Goal: Task Accomplishment & Management: Use online tool/utility

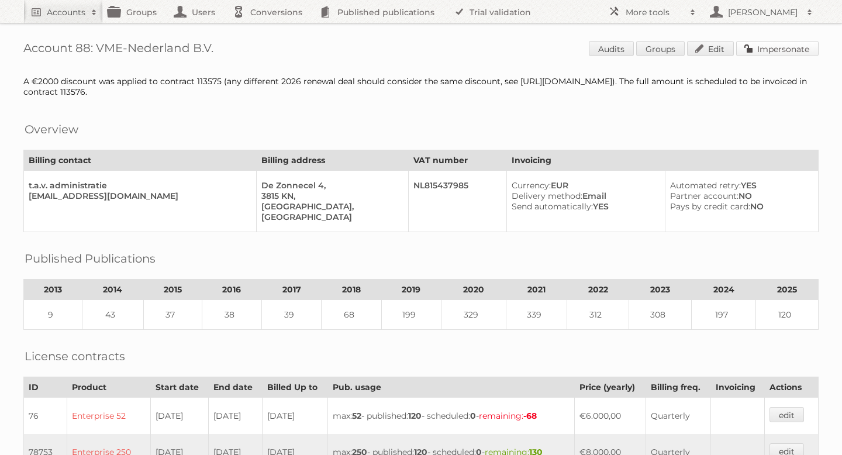
click at [759, 46] on link "Impersonate" at bounding box center [777, 48] width 82 height 15
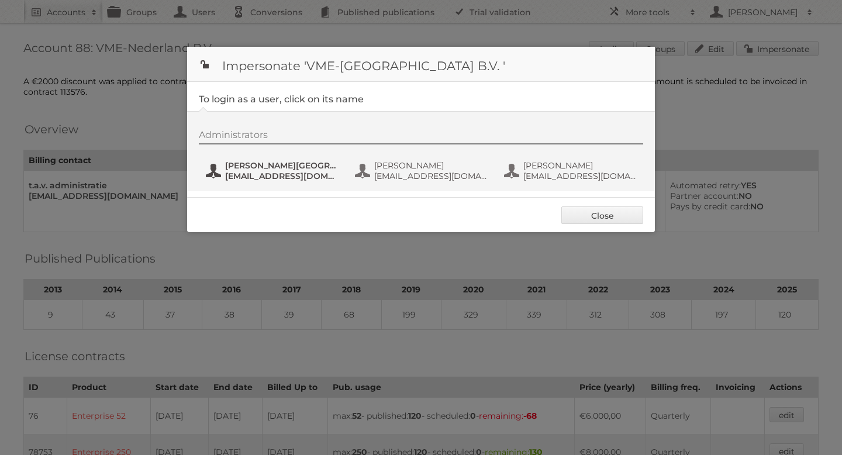
click at [254, 164] on span "Hilde van Oostende" at bounding box center [281, 165] width 113 height 11
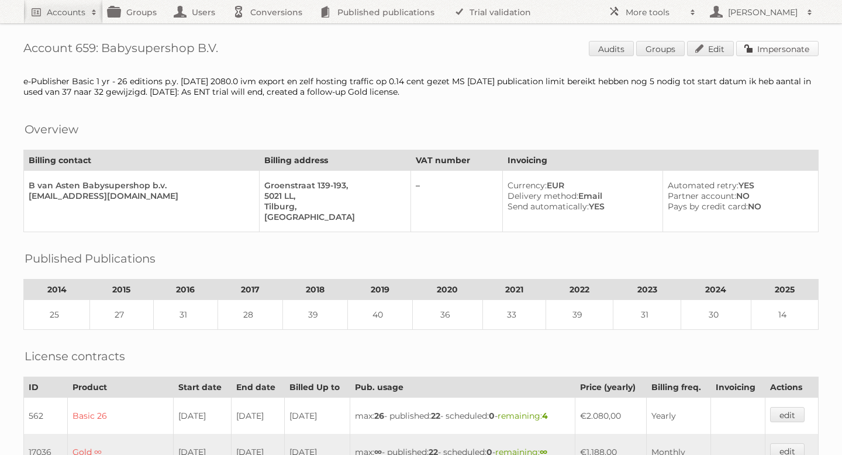
click at [767, 53] on link "Impersonate" at bounding box center [777, 48] width 82 height 15
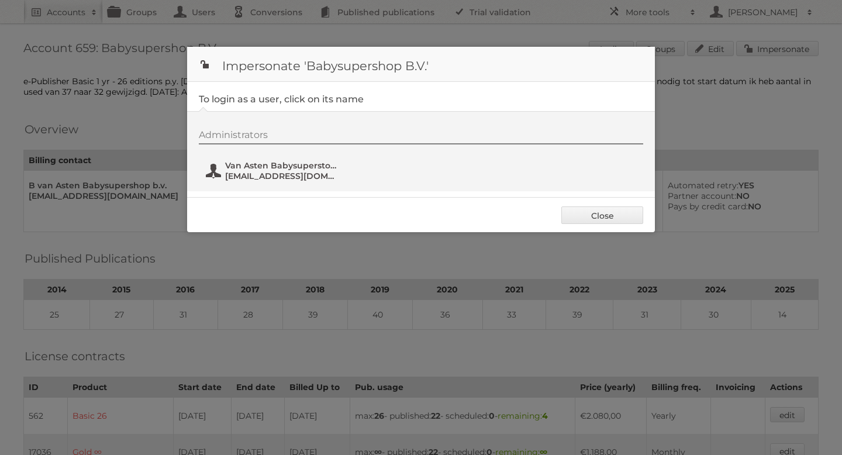
click at [302, 177] on span "vanastenpdk@gmail.com" at bounding box center [281, 176] width 113 height 11
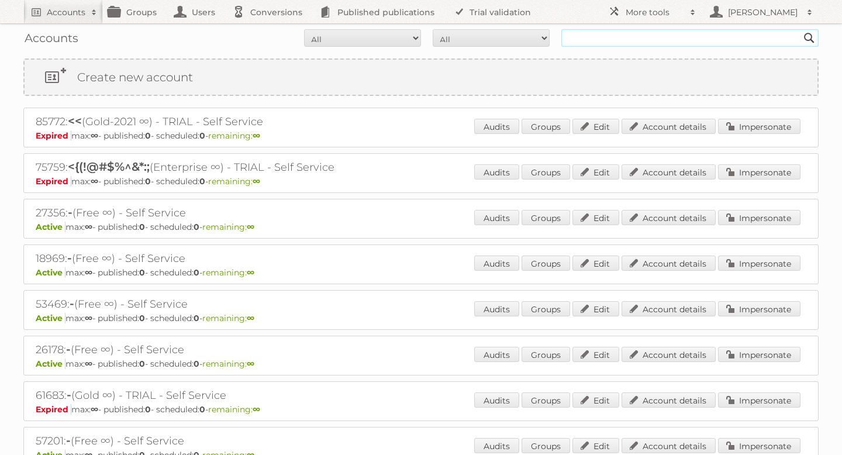
click at [613, 42] on input "text" at bounding box center [689, 38] width 257 height 18
type input "tuunte"
click at [800, 29] on input "Search" at bounding box center [809, 38] width 18 height 18
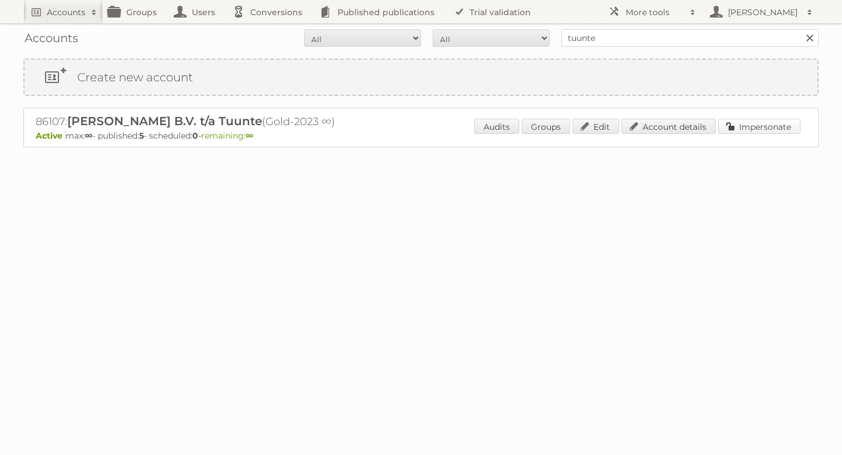
click at [753, 120] on link "Impersonate" at bounding box center [759, 126] width 82 height 15
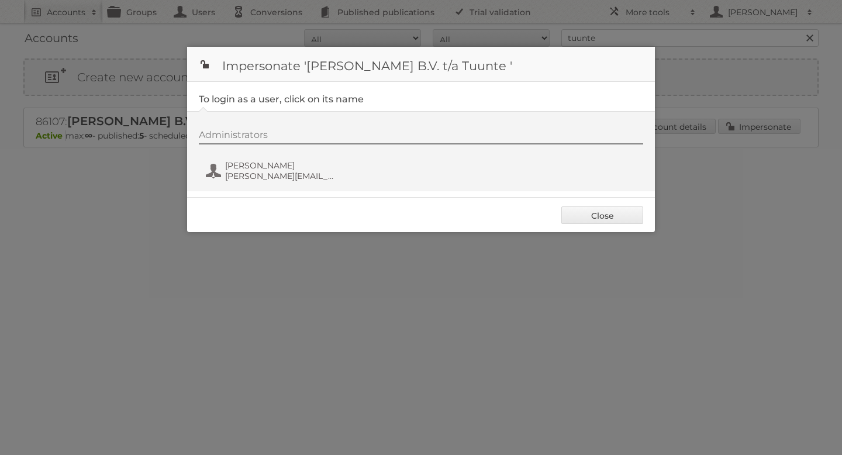
click at [252, 152] on div "Administrators [PERSON_NAME] [PERSON_NAME][EMAIL_ADDRESS][DOMAIN_NAME]" at bounding box center [427, 157] width 456 height 56
click at [251, 161] on span "Selena Dusink" at bounding box center [281, 165] width 113 height 11
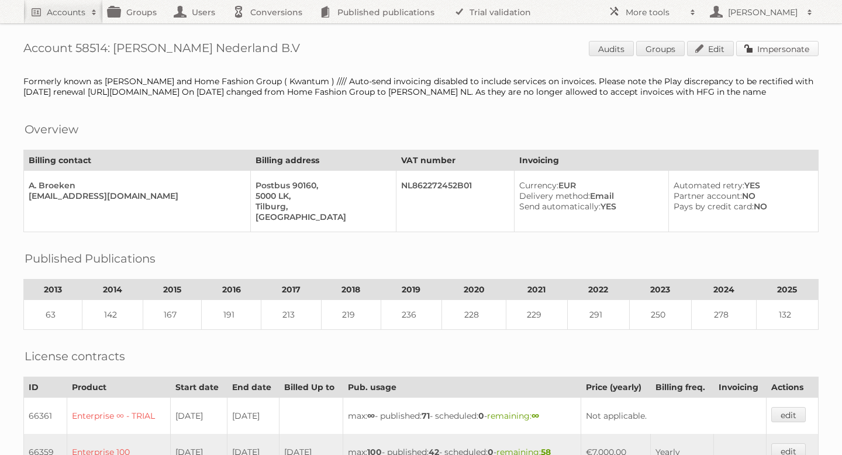
click at [776, 45] on link "Impersonate" at bounding box center [777, 48] width 82 height 15
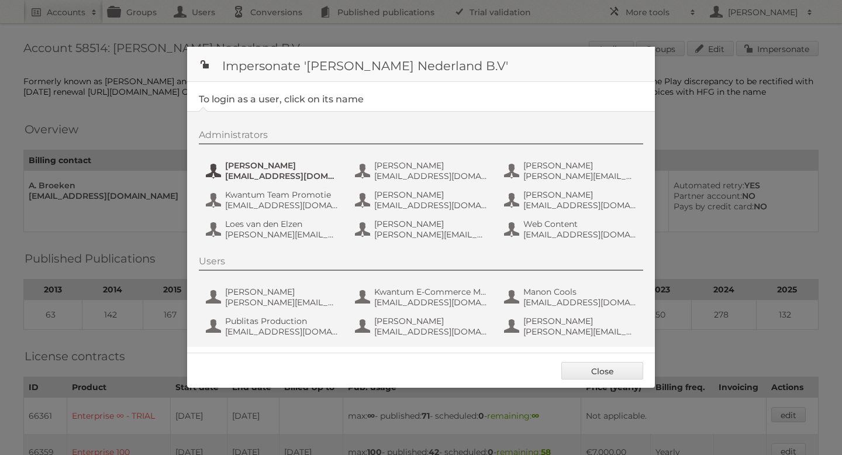
click at [278, 171] on span "[EMAIL_ADDRESS][DOMAIN_NAME]" at bounding box center [281, 176] width 113 height 11
